Goal: Find contact information: Find contact information

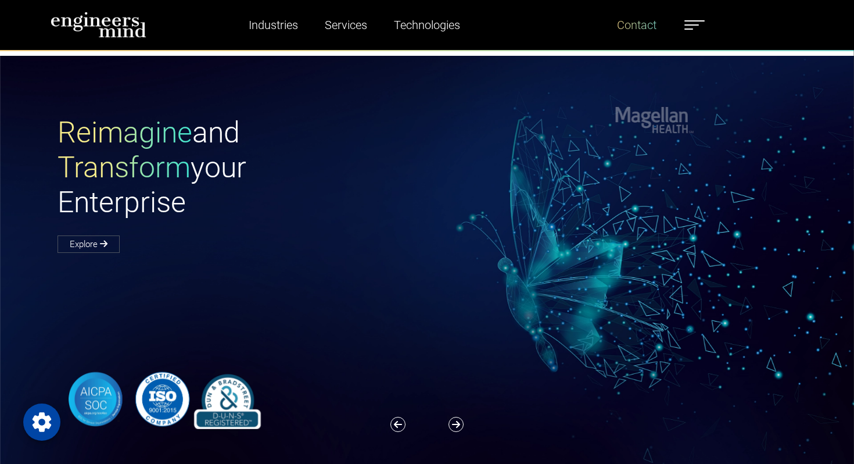
click at [638, 17] on link "Contact" at bounding box center [636, 25] width 49 height 27
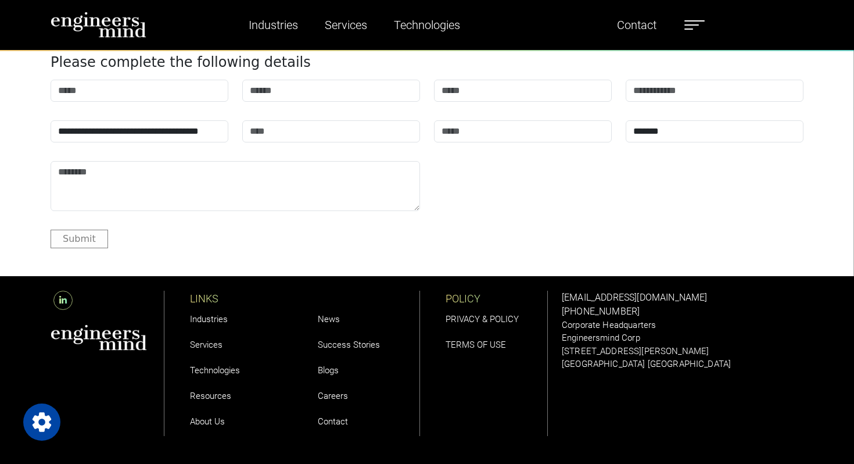
scroll to position [1442, 0]
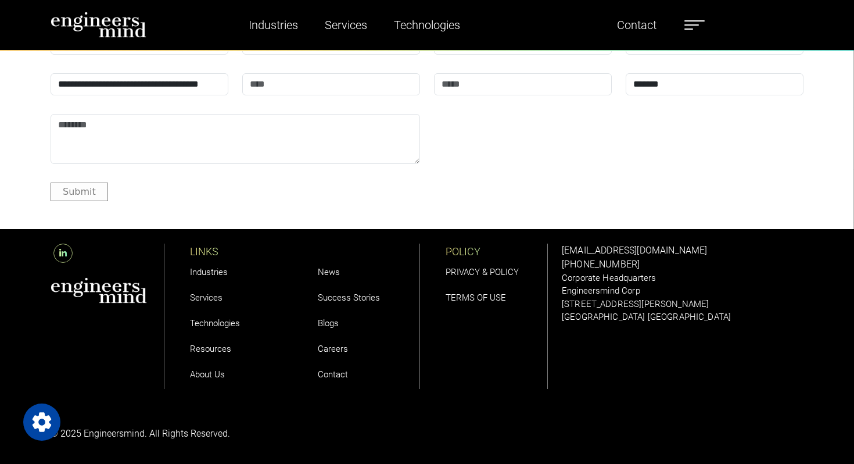
click at [342, 376] on link "Contact" at bounding box center [333, 374] width 30 height 10
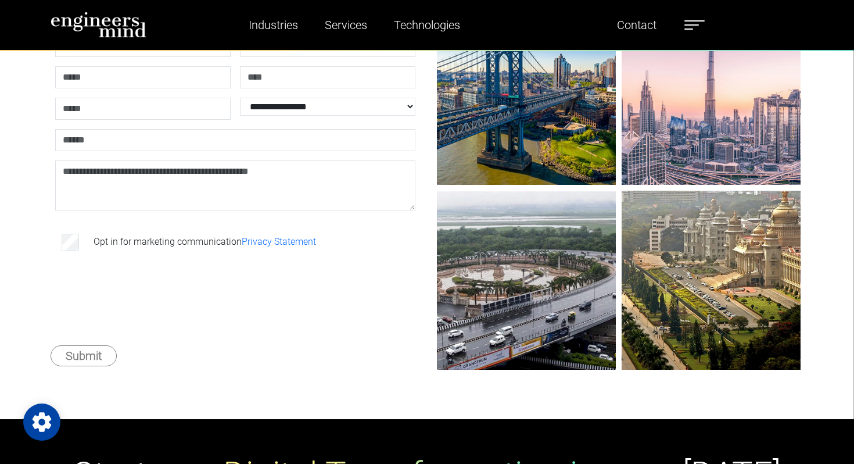
scroll to position [167, 0]
